Goal: Book appointment/travel/reservation

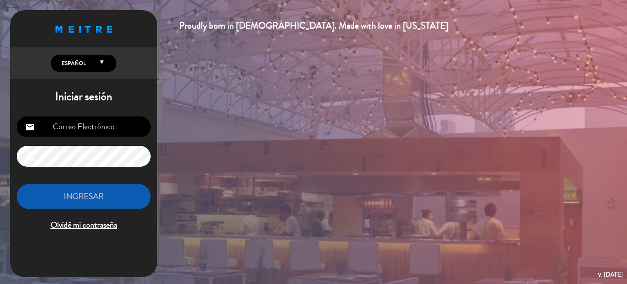
click at [82, 132] on input "email" at bounding box center [84, 126] width 134 height 21
type input "[EMAIL_ADDRESS][DOMAIN_NAME]"
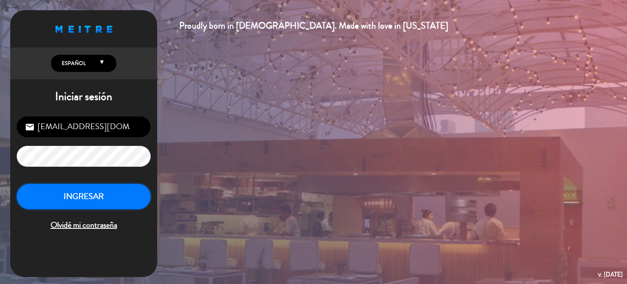
click at [67, 194] on button "INGRESAR" at bounding box center [84, 197] width 134 height 26
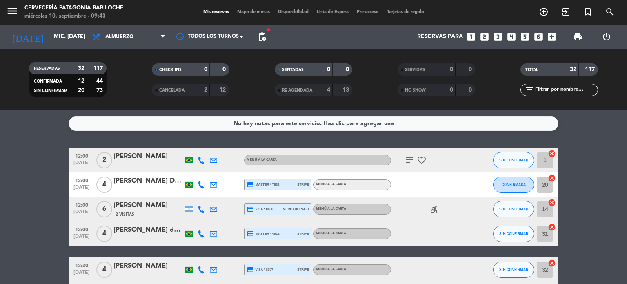
click at [253, 12] on span "Mapa de mesas" at bounding box center [253, 12] width 41 height 4
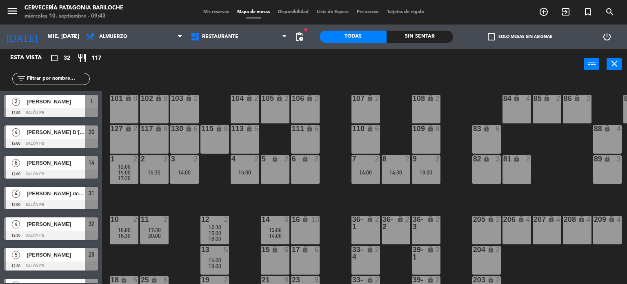
scroll to position [115, 0]
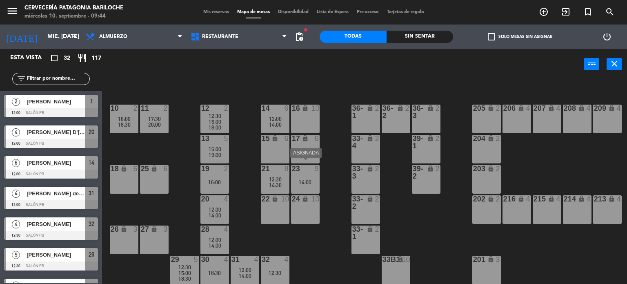
click at [307, 167] on div at bounding box center [305, 168] width 13 height 7
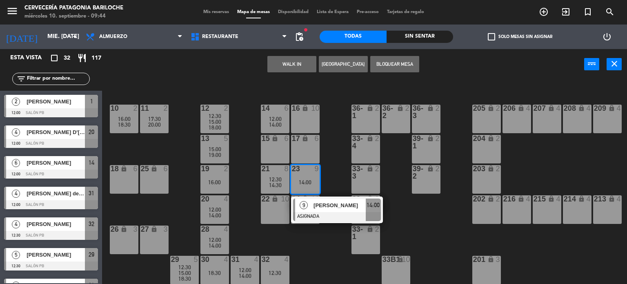
click at [328, 152] on div "101 lock 8 102 lock 8 104 lock 2 105 lock 2 106 lock 2 103 lock 2 107 lock 2 10…" at bounding box center [367, 182] width 519 height 204
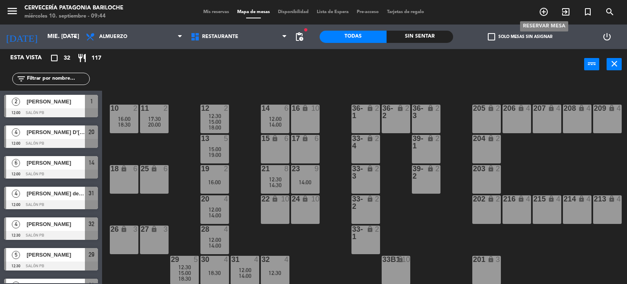
click at [544, 11] on icon "add_circle_outline" at bounding box center [544, 12] width 10 height 10
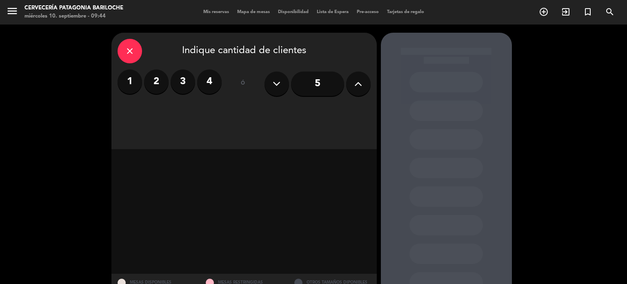
click at [361, 80] on icon at bounding box center [358, 84] width 8 height 12
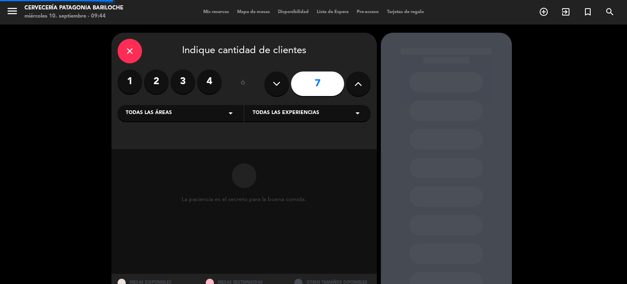
click at [361, 80] on icon at bounding box center [358, 84] width 8 height 12
type input "8"
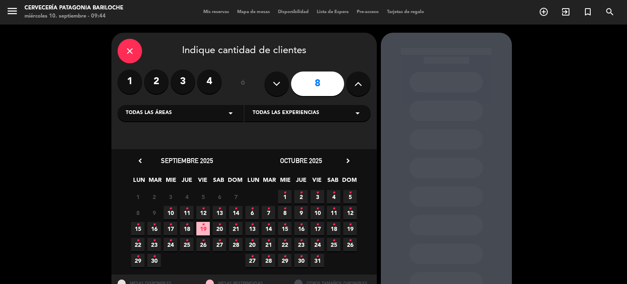
click at [167, 210] on span "10 •" at bounding box center [170, 212] width 13 height 13
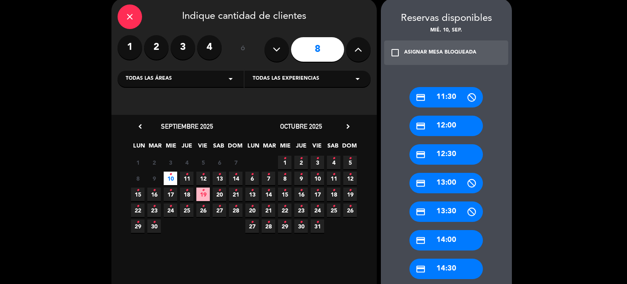
scroll to position [42, 0]
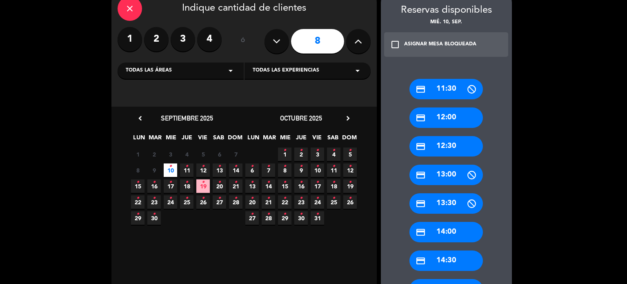
click at [459, 92] on div "credit_card 11:30" at bounding box center [447, 89] width 74 height 20
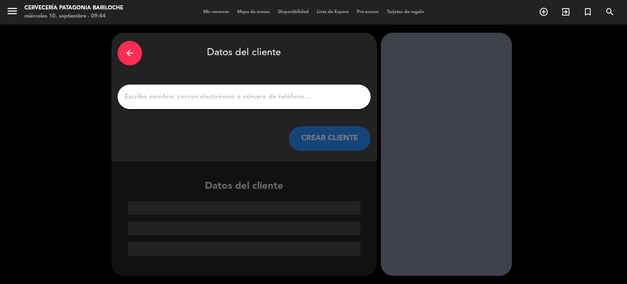
scroll to position [0, 0]
click at [212, 94] on input "1" at bounding box center [244, 96] width 241 height 11
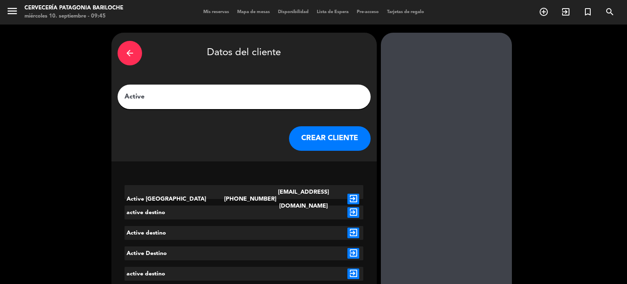
type input "Active"
click at [329, 141] on button "CREAR CLIENTE" at bounding box center [330, 138] width 82 height 25
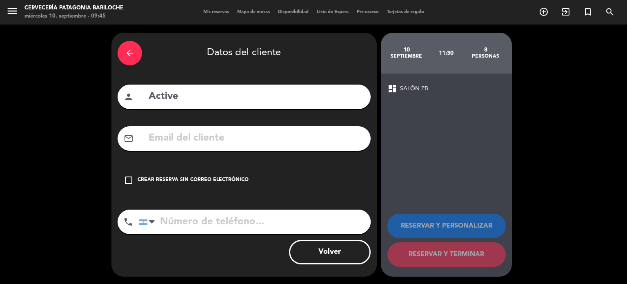
click at [185, 175] on div "check_box_outline_blank Crear reserva sin correo electrónico" at bounding box center [244, 180] width 253 height 25
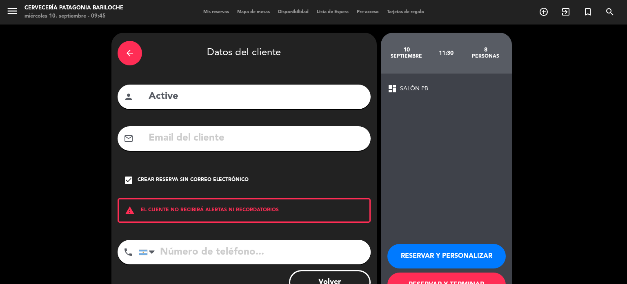
scroll to position [31, 0]
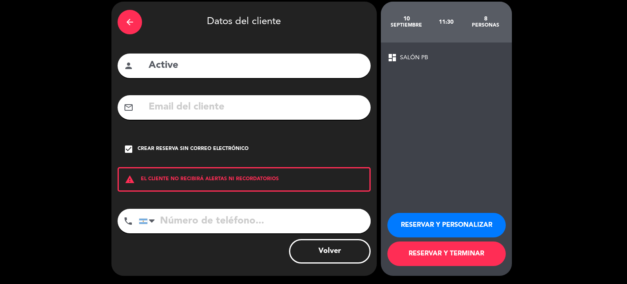
click at [455, 219] on button "RESERVAR Y PERSONALIZAR" at bounding box center [447, 225] width 118 height 25
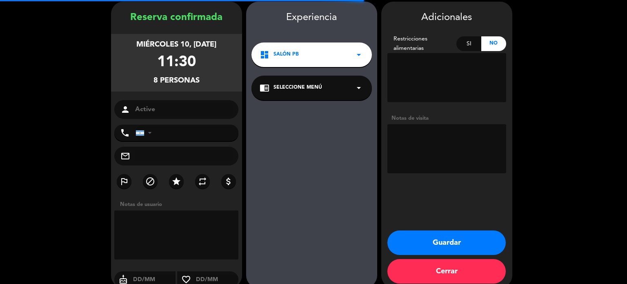
scroll to position [33, 0]
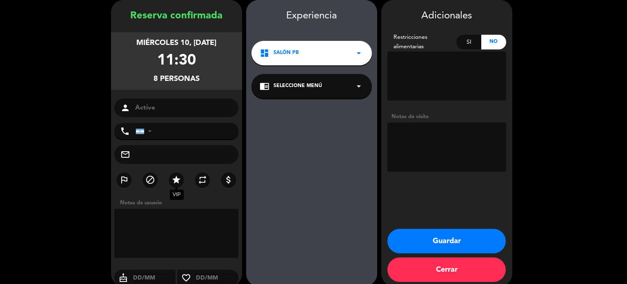
click at [174, 179] on icon "star" at bounding box center [177, 180] width 10 height 10
click at [426, 232] on button "Guardar" at bounding box center [447, 241] width 118 height 25
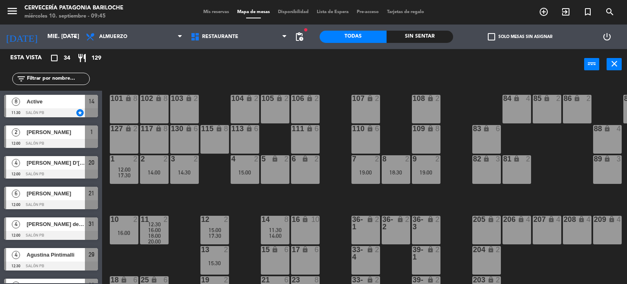
click at [65, 111] on div at bounding box center [51, 112] width 94 height 9
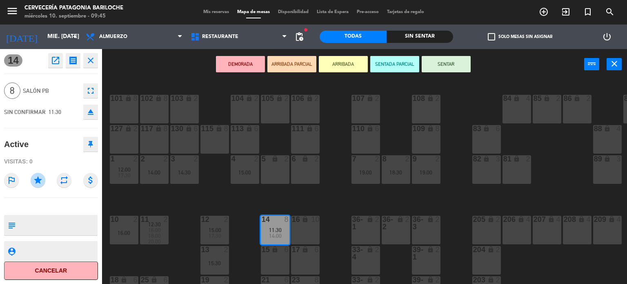
scroll to position [48, 0]
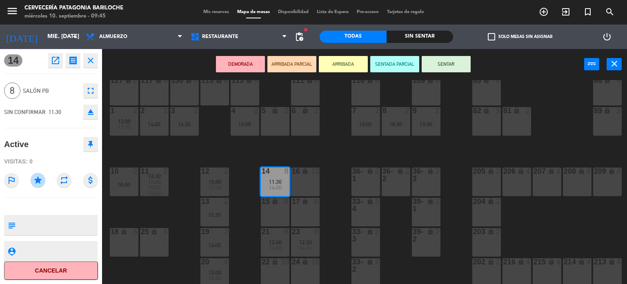
click at [303, 187] on div "16 lock 10" at bounding box center [305, 181] width 29 height 29
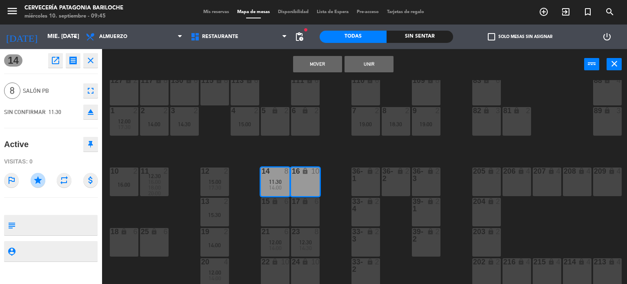
click at [330, 65] on button "Mover" at bounding box center [317, 64] width 49 height 16
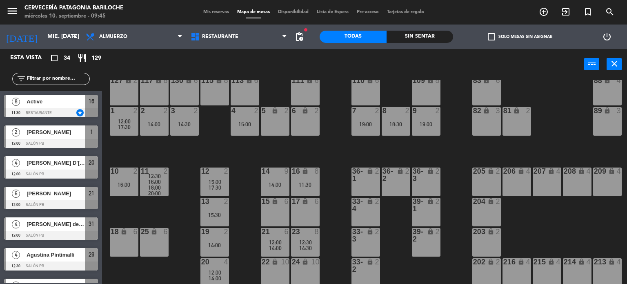
click at [339, 199] on div "101 lock 8 102 lock 8 104 lock 2 105 lock 2 106 lock 2 103 lock 2 107 lock 2 10…" at bounding box center [367, 182] width 519 height 204
click at [279, 177] on div "14 9 14:00" at bounding box center [275, 181] width 29 height 29
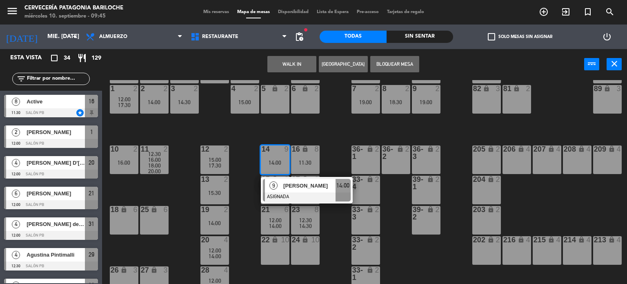
scroll to position [74, 0]
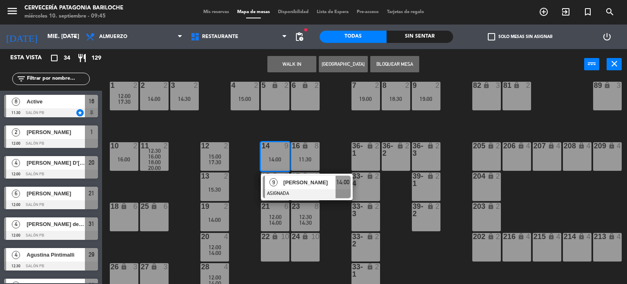
click at [237, 214] on div "101 lock 8 102 lock 8 104 lock 2 105 lock 2 106 lock 2 103 lock 2 107 lock 2 10…" at bounding box center [367, 182] width 519 height 204
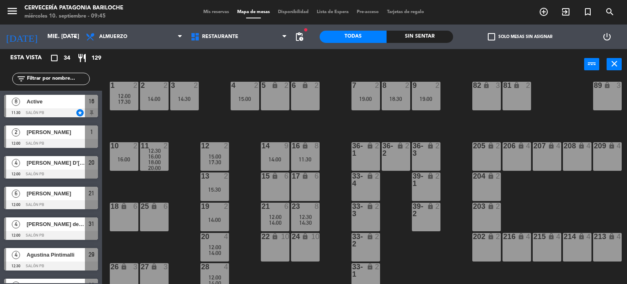
click at [277, 216] on span "12:00" at bounding box center [275, 217] width 13 height 7
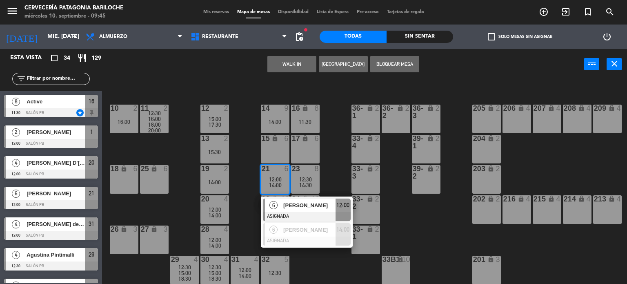
scroll to position [114, 0]
click at [330, 144] on div "101 lock 8 102 lock 8 104 lock 2 105 lock 2 106 lock 2 103 lock 2 107 lock 2 10…" at bounding box center [367, 182] width 519 height 204
